Goal: Information Seeking & Learning: Understand process/instructions

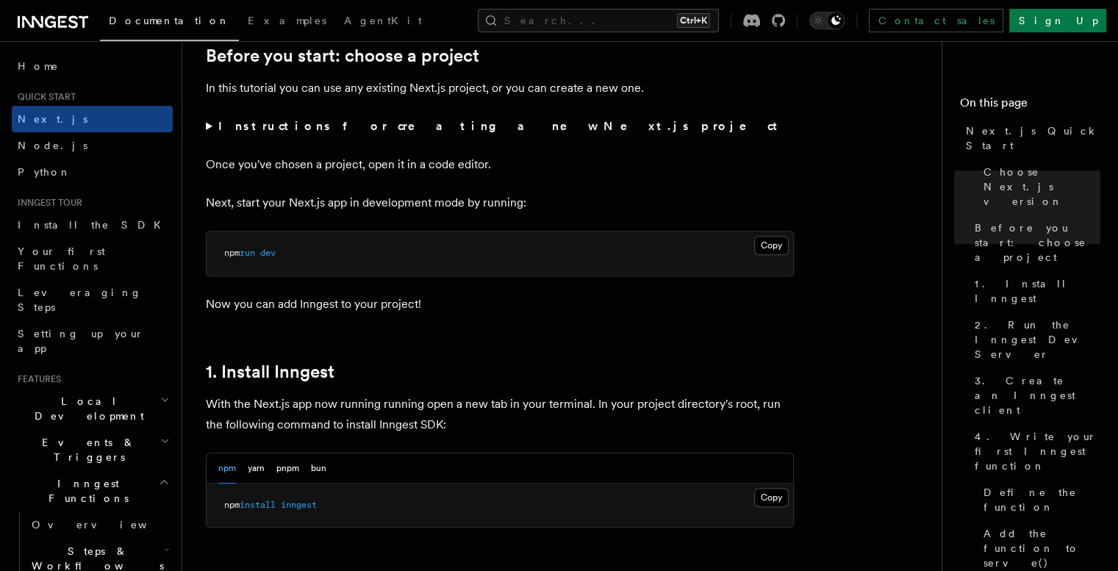
scroll to position [489, 0]
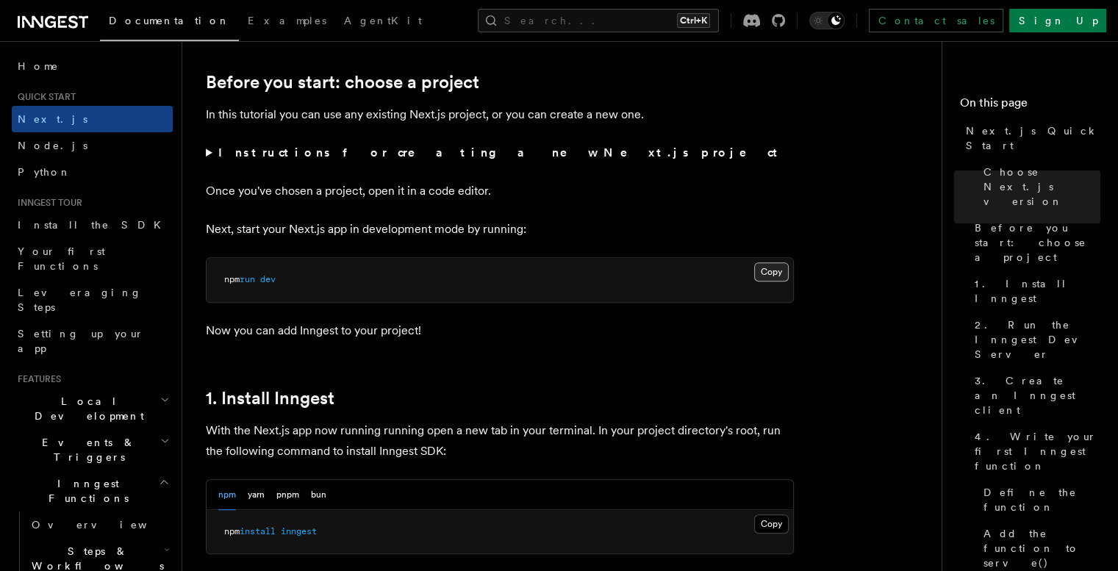
click at [771, 273] on button "Copy Copied" at bounding box center [771, 271] width 35 height 19
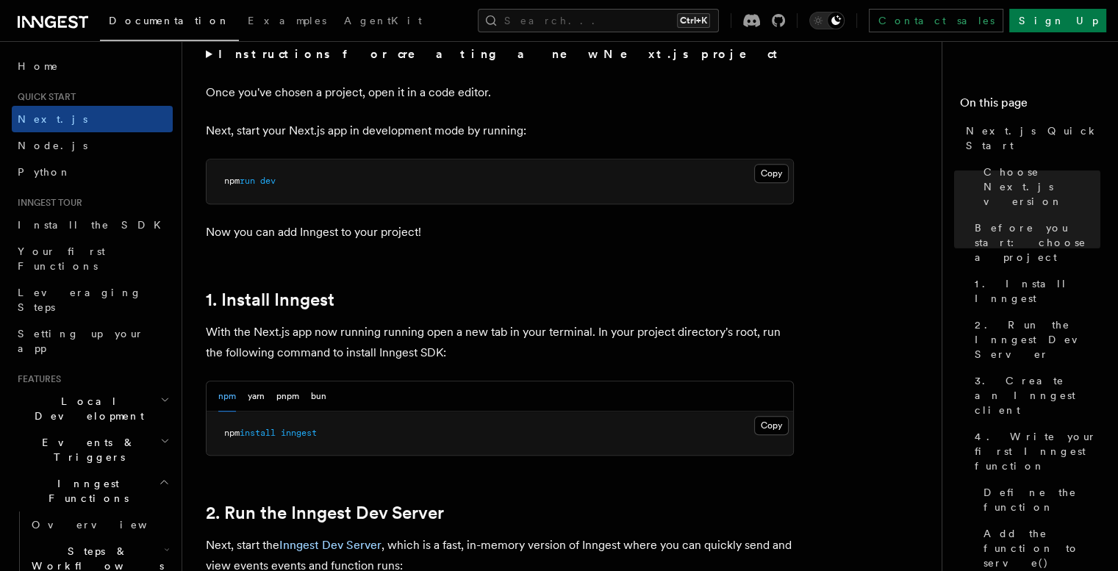
scroll to position [686, 0]
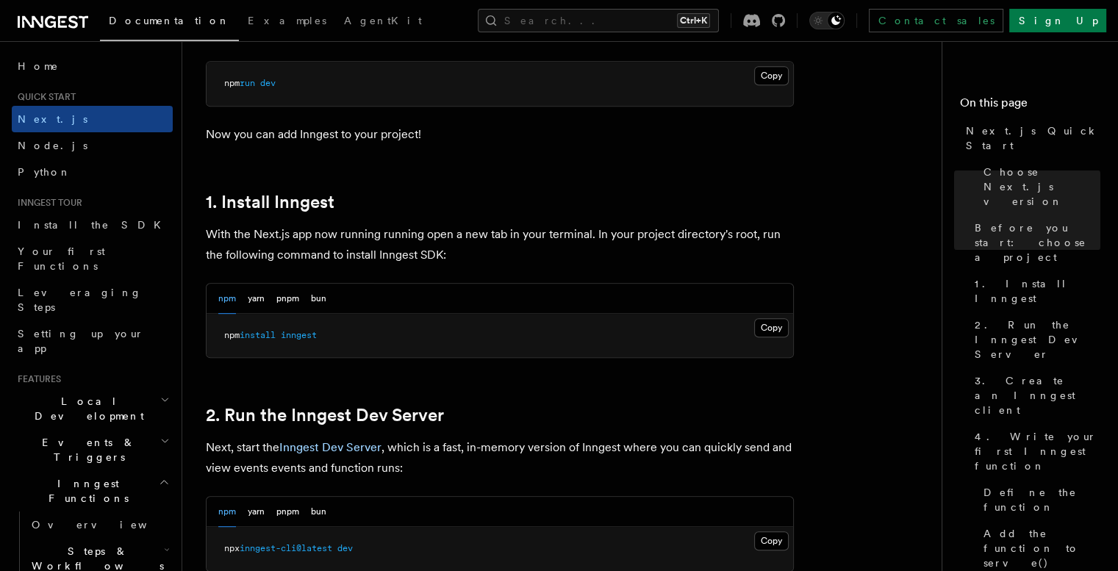
click at [782, 326] on button "Copy Copied" at bounding box center [771, 327] width 35 height 19
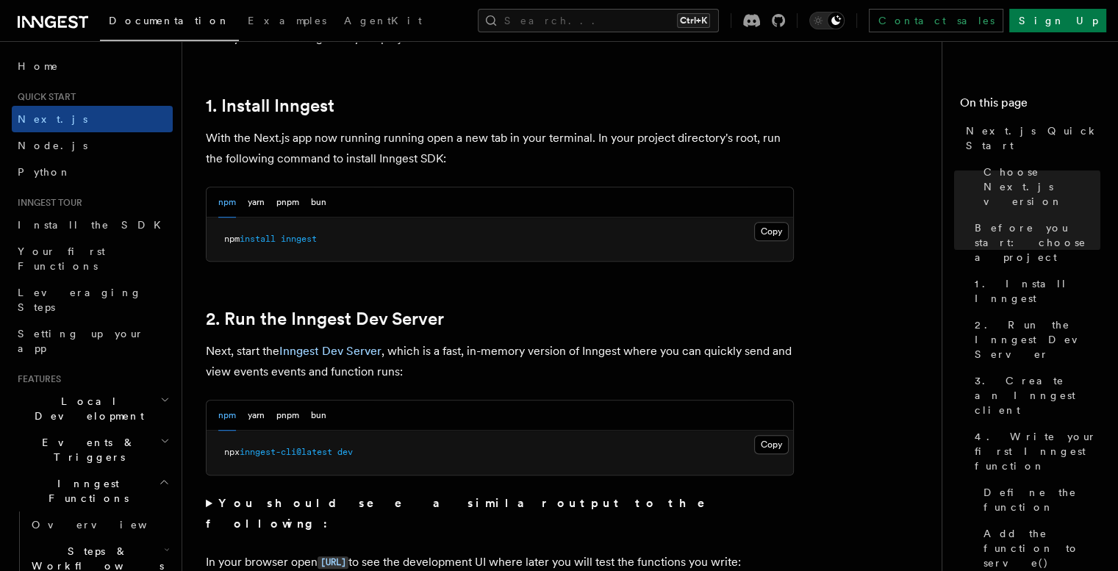
scroll to position [882, 0]
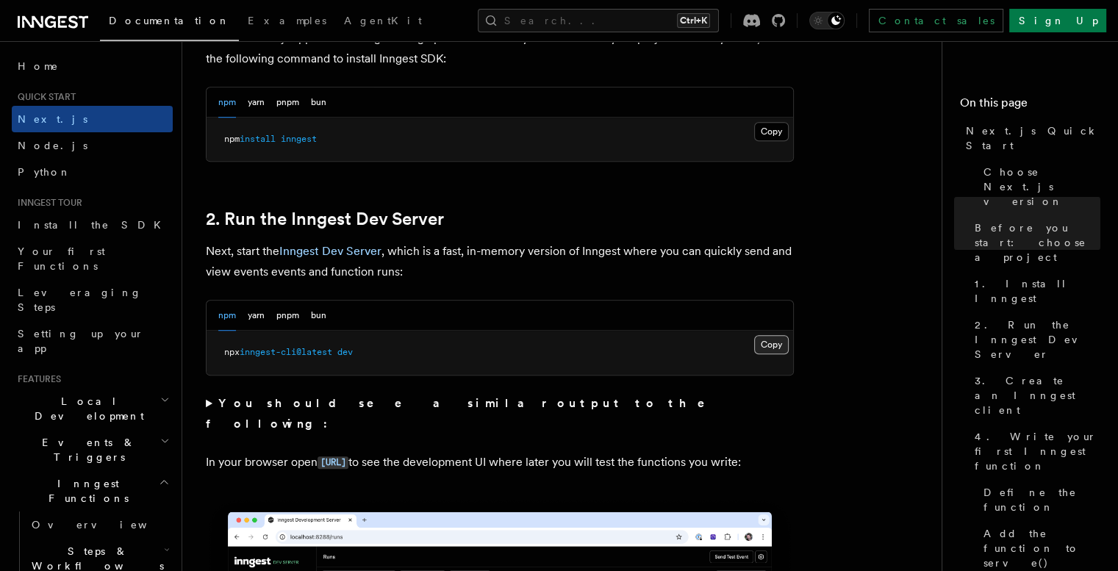
click at [781, 350] on button "Copy Copied" at bounding box center [771, 344] width 35 height 19
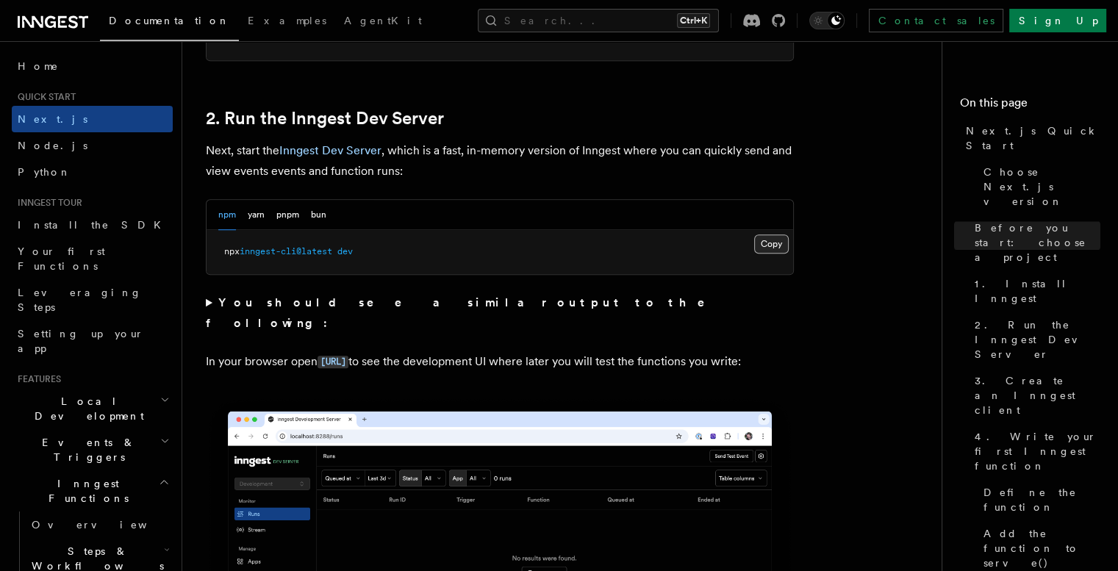
scroll to position [979, 0]
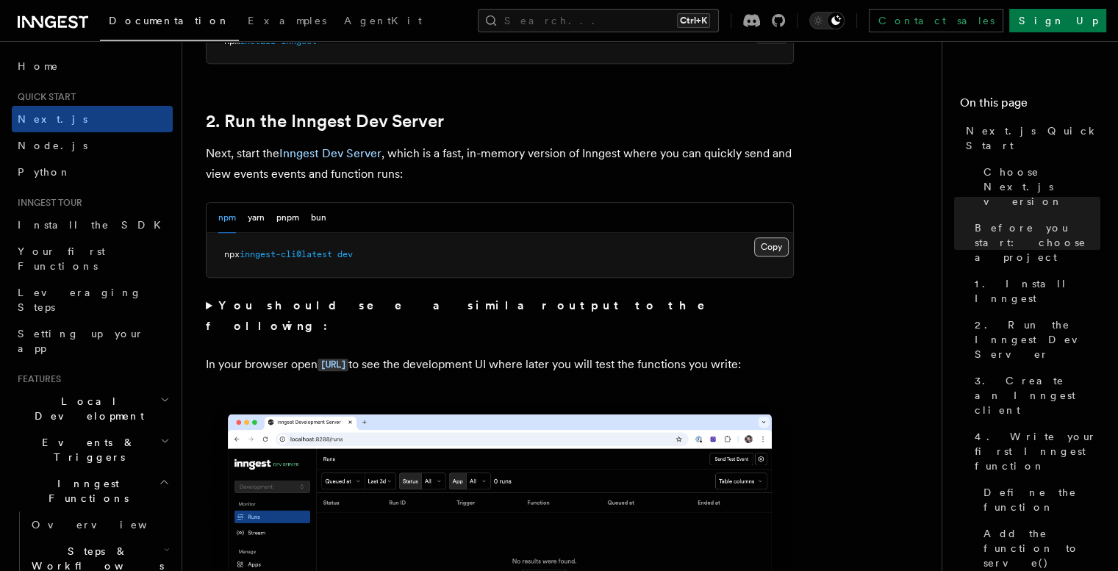
click at [777, 242] on button "Copy Copied" at bounding box center [771, 246] width 35 height 19
click at [785, 240] on button "Copy Copied" at bounding box center [771, 246] width 35 height 19
click at [764, 245] on button "Copy Copied" at bounding box center [771, 246] width 35 height 19
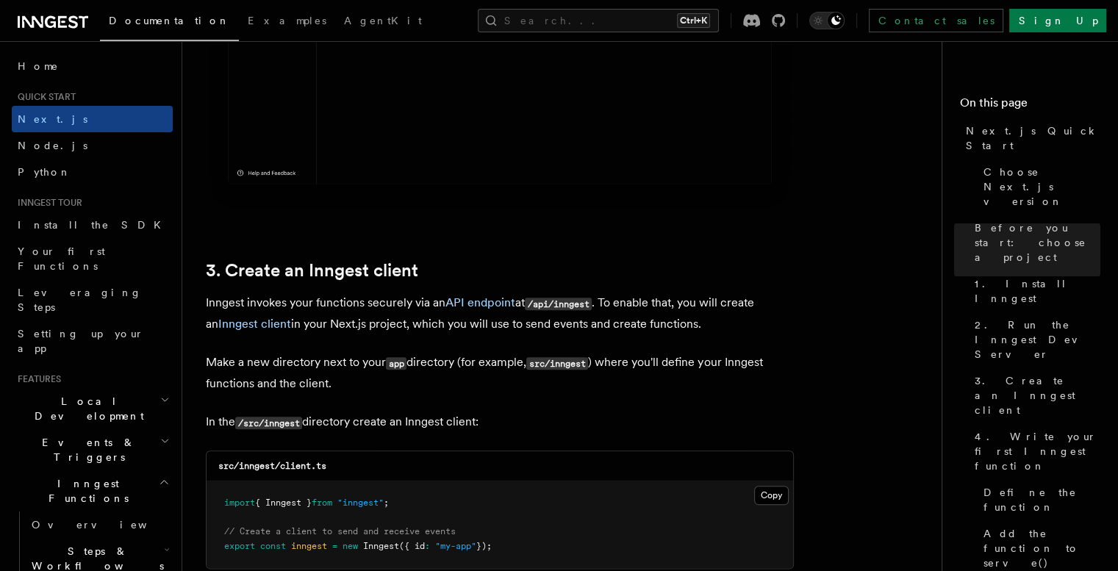
scroll to position [1567, 0]
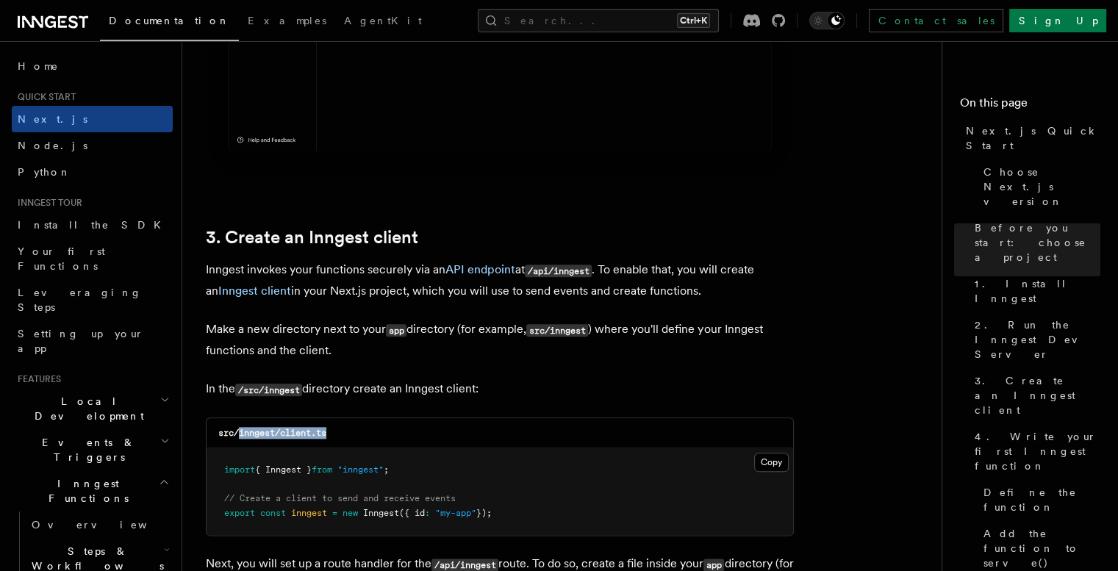
drag, startPoint x: 337, startPoint y: 431, endPoint x: 241, endPoint y: 431, distance: 95.5
click at [241, 431] on div "src/inngest/client.ts" at bounding box center [499, 433] width 586 height 30
copy code "inngest/client.ts"
click at [777, 463] on button "Copy Copied" at bounding box center [771, 462] width 35 height 19
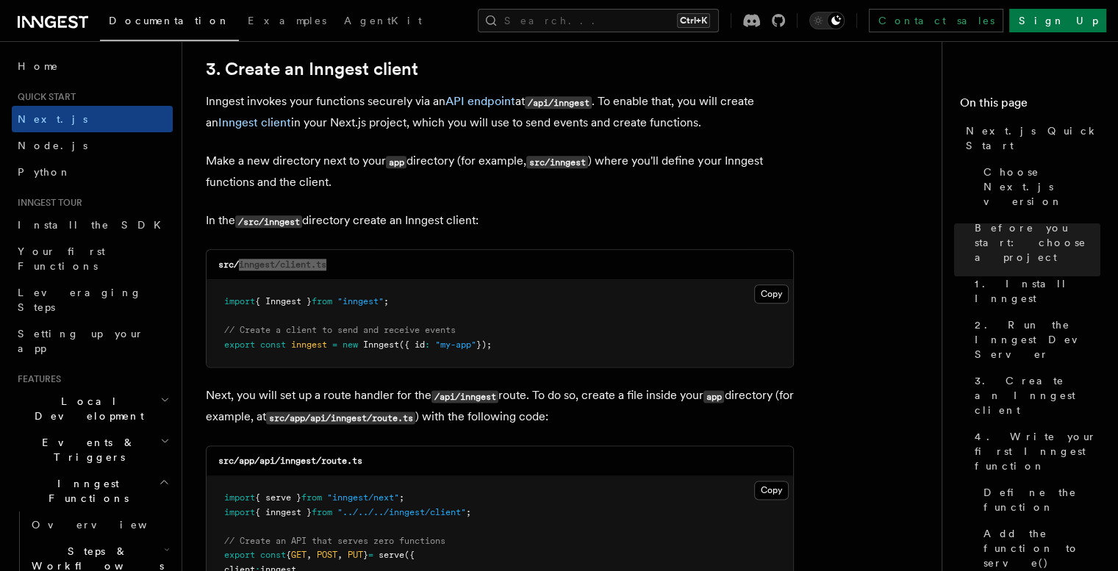
scroll to position [1861, 0]
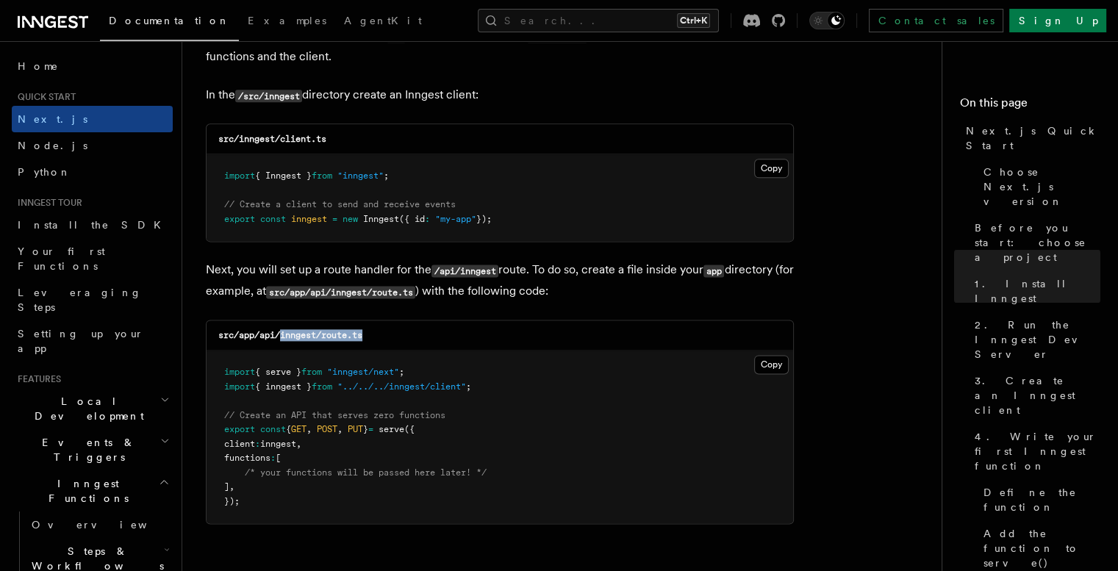
drag, startPoint x: 369, startPoint y: 336, endPoint x: 279, endPoint y: 343, distance: 89.9
click at [279, 343] on div "src/app/api/inngest/route.ts" at bounding box center [499, 335] width 586 height 30
copy code "inngest/route.ts"
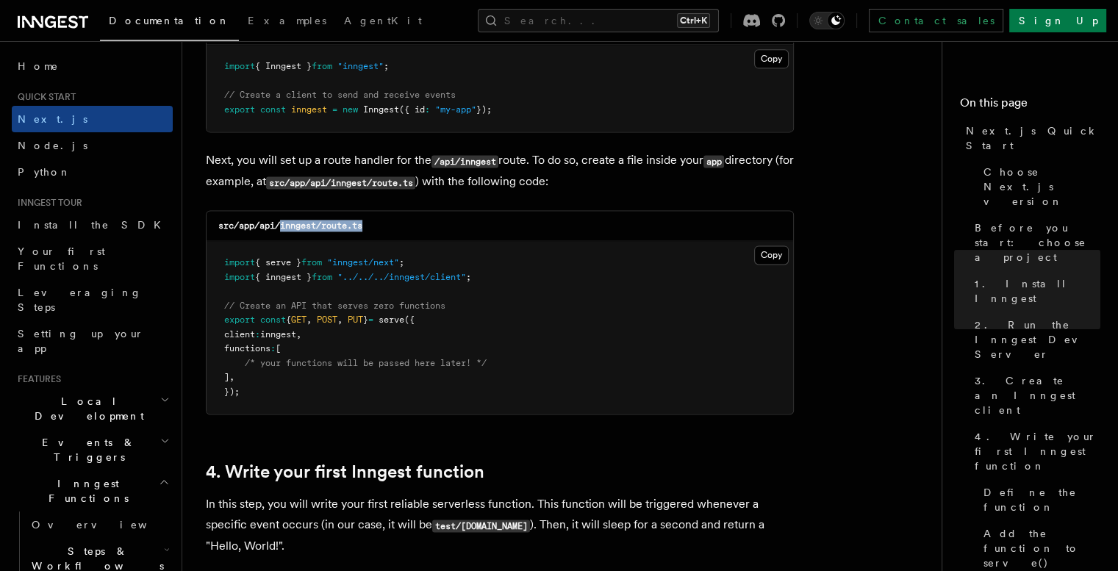
scroll to position [1959, 0]
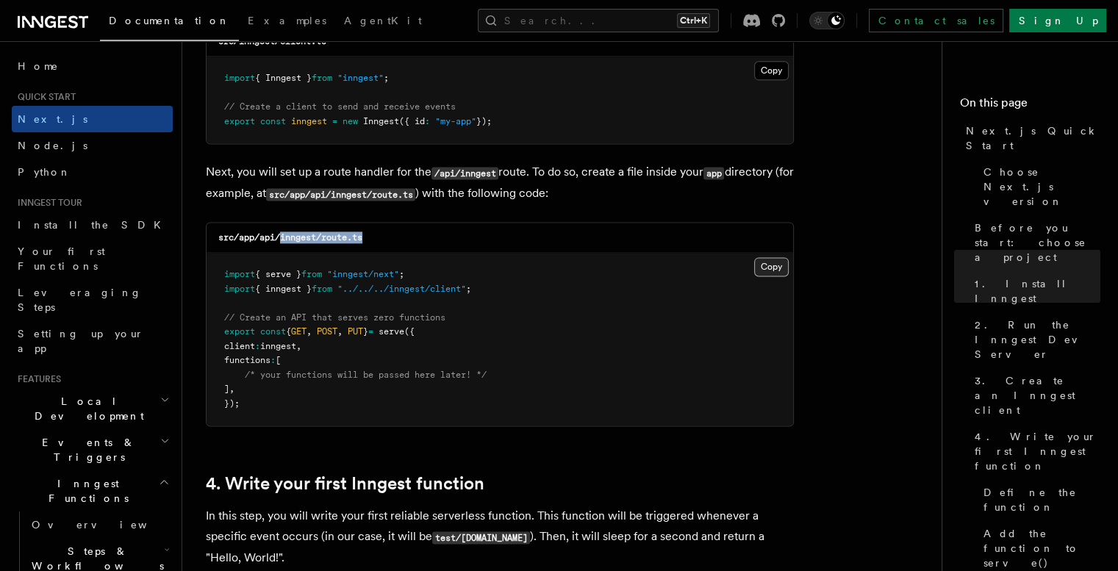
click at [772, 265] on button "Copy Copied" at bounding box center [771, 266] width 35 height 19
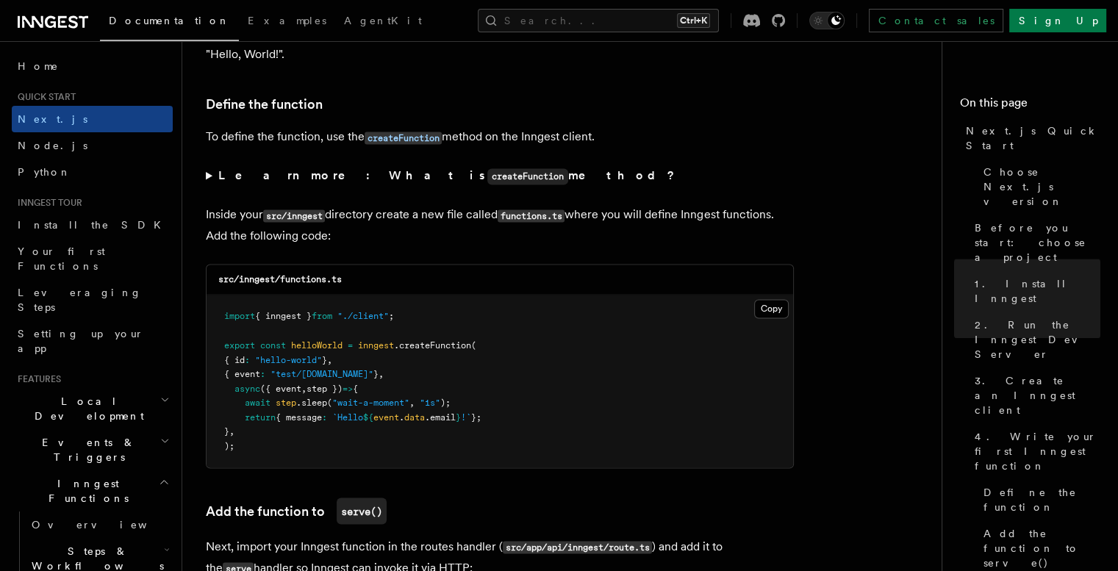
scroll to position [2547, 0]
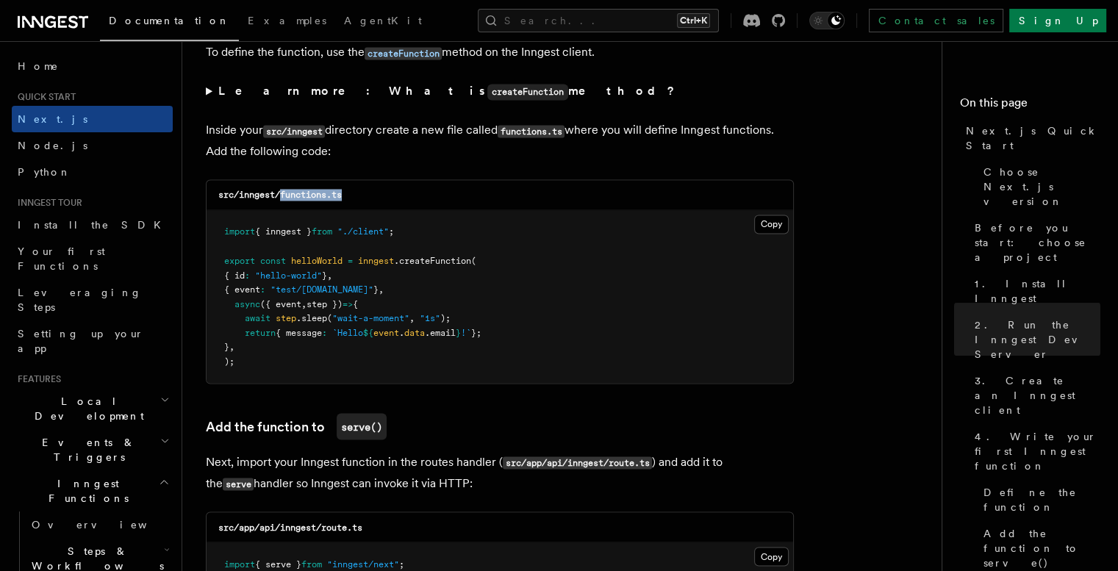
drag, startPoint x: 351, startPoint y: 193, endPoint x: 283, endPoint y: 192, distance: 68.4
click at [283, 192] on div "src/inngest/functions.ts" at bounding box center [499, 195] width 586 height 30
copy code "functions.ts"
drag, startPoint x: 774, startPoint y: 223, endPoint x: 785, endPoint y: 224, distance: 11.0
click at [774, 223] on button "Copy Copied" at bounding box center [771, 224] width 35 height 19
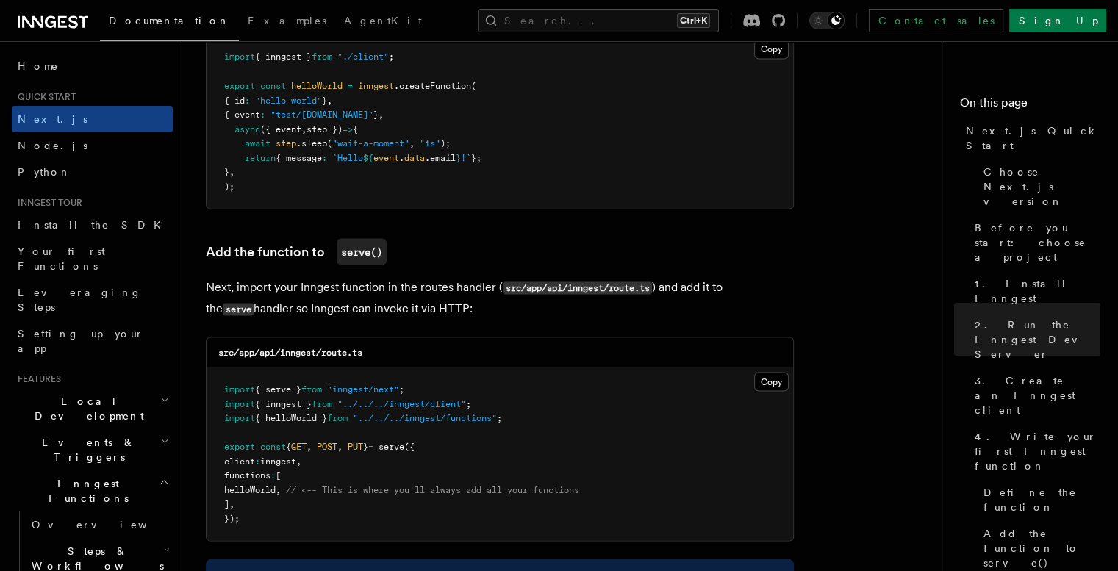
scroll to position [2743, 0]
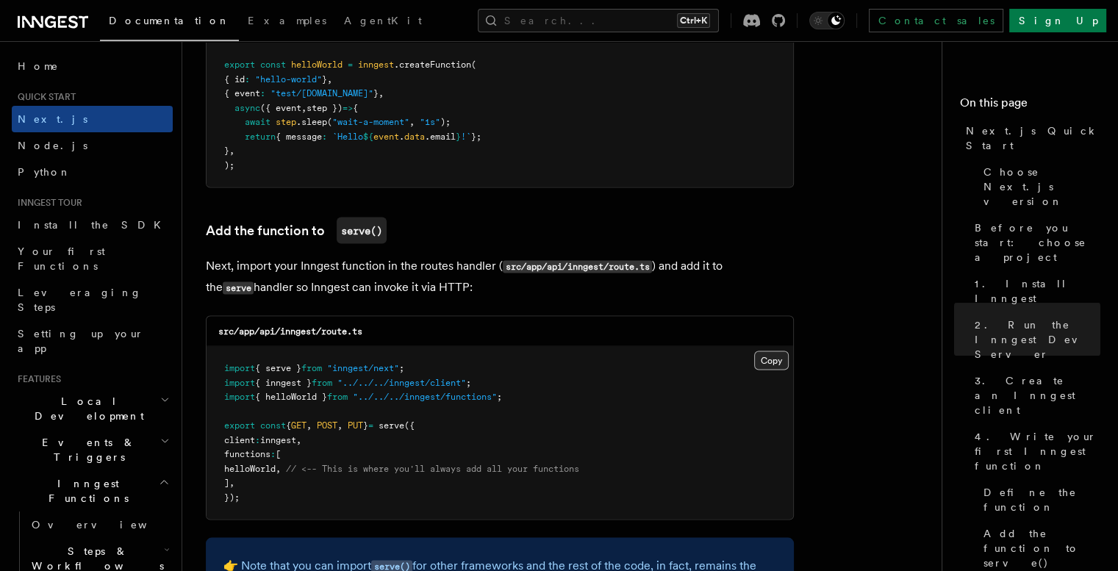
click at [776, 353] on button "Copy Copied" at bounding box center [771, 359] width 35 height 19
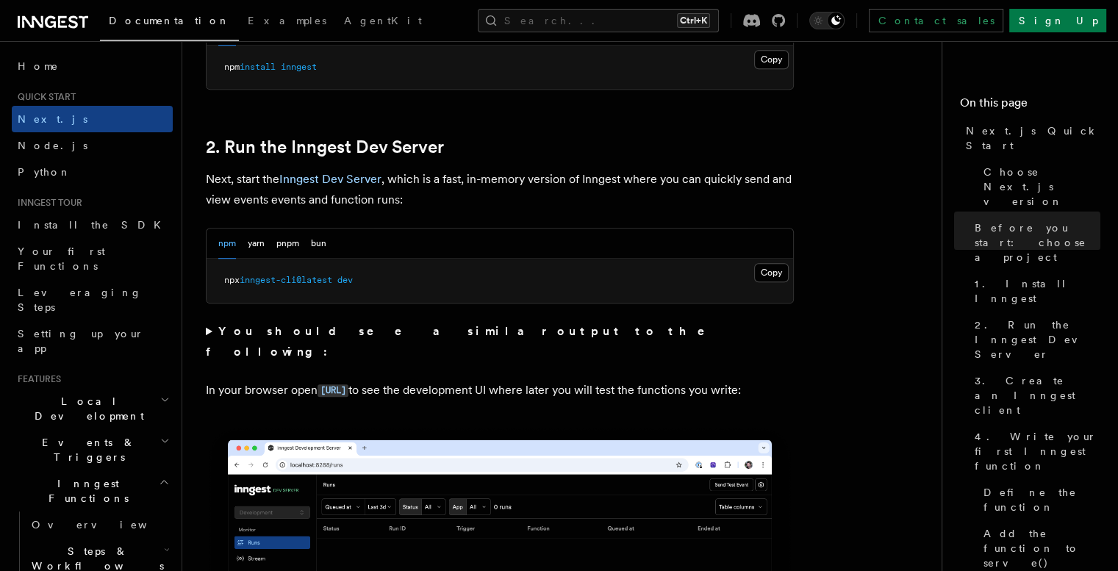
scroll to position [882, 0]
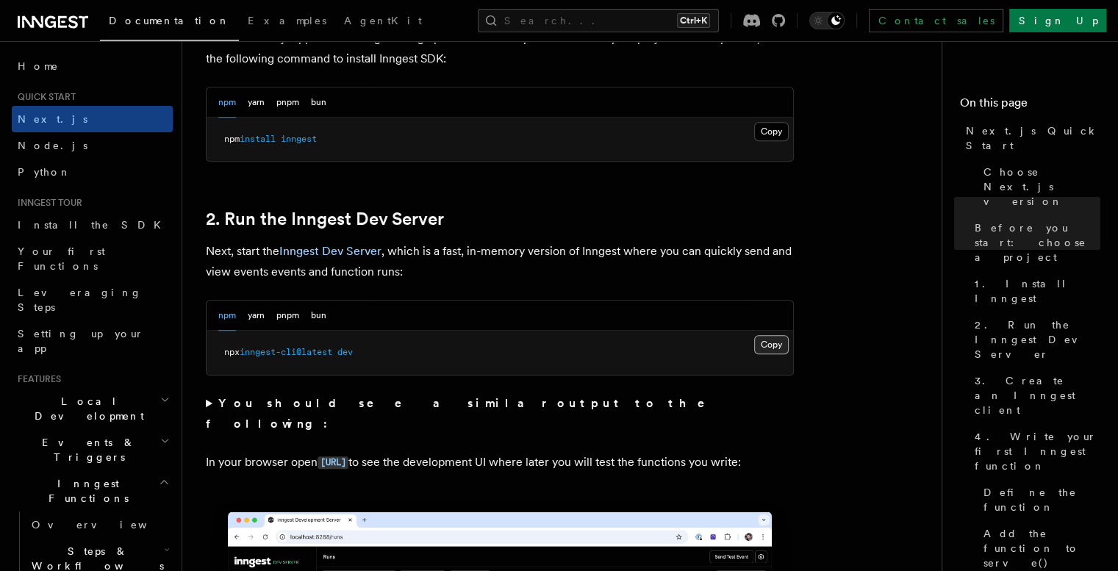
click at [769, 338] on button "Copy Copied" at bounding box center [771, 344] width 35 height 19
click at [762, 342] on button "Copy Copied" at bounding box center [771, 344] width 35 height 19
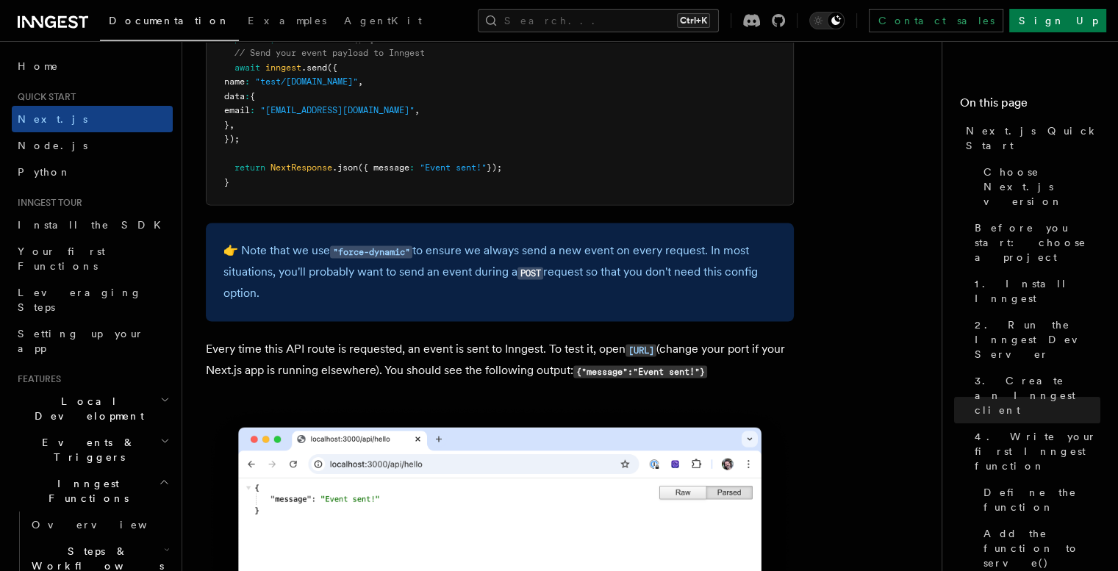
scroll to position [7642, 0]
